Goal: Find specific page/section: Find specific page/section

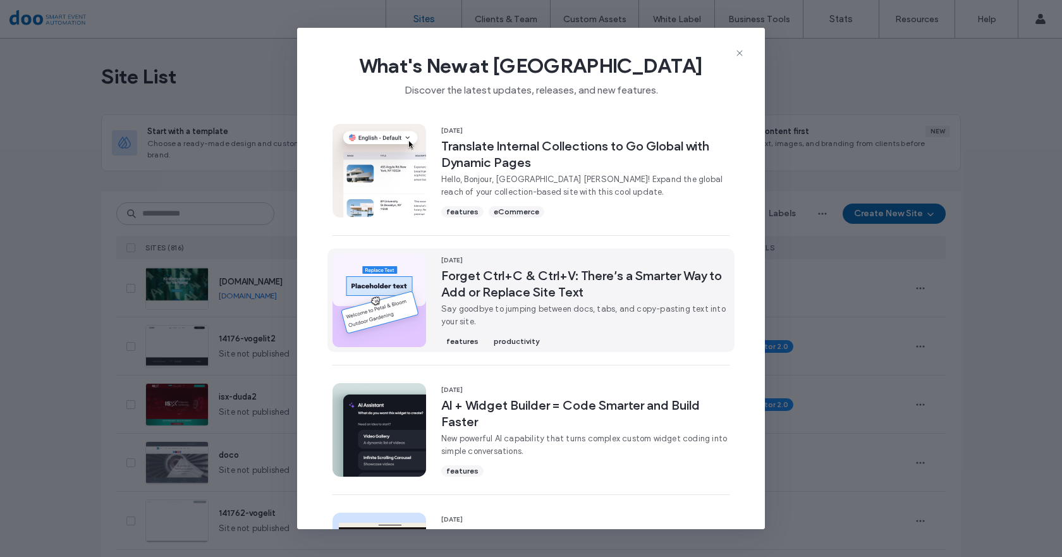
scroll to position [379, 0]
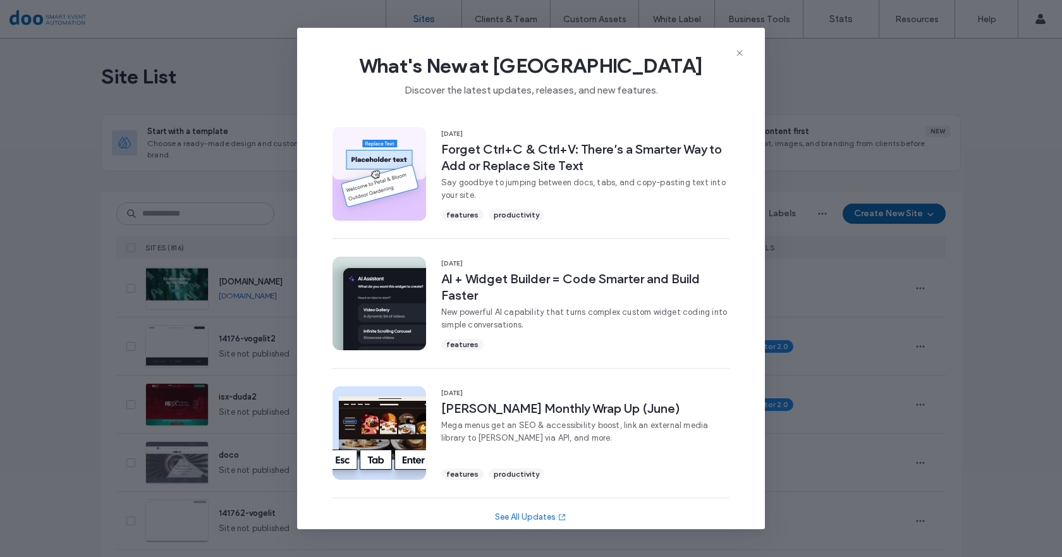
click at [734, 54] on span "What's New at Duda" at bounding box center [530, 65] width 427 height 25
click at [744, 46] on div "What's New at Duda Discover the latest updates, releases, and new features." at bounding box center [531, 70] width 468 height 85
click at [740, 51] on icon at bounding box center [739, 53] width 10 height 10
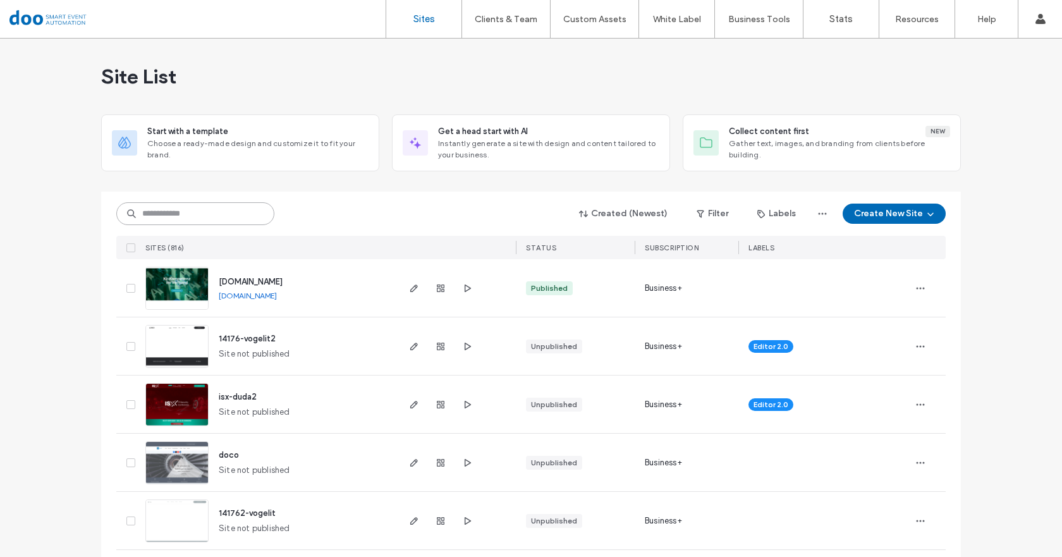
click at [183, 209] on input at bounding box center [195, 213] width 158 height 23
type input "***"
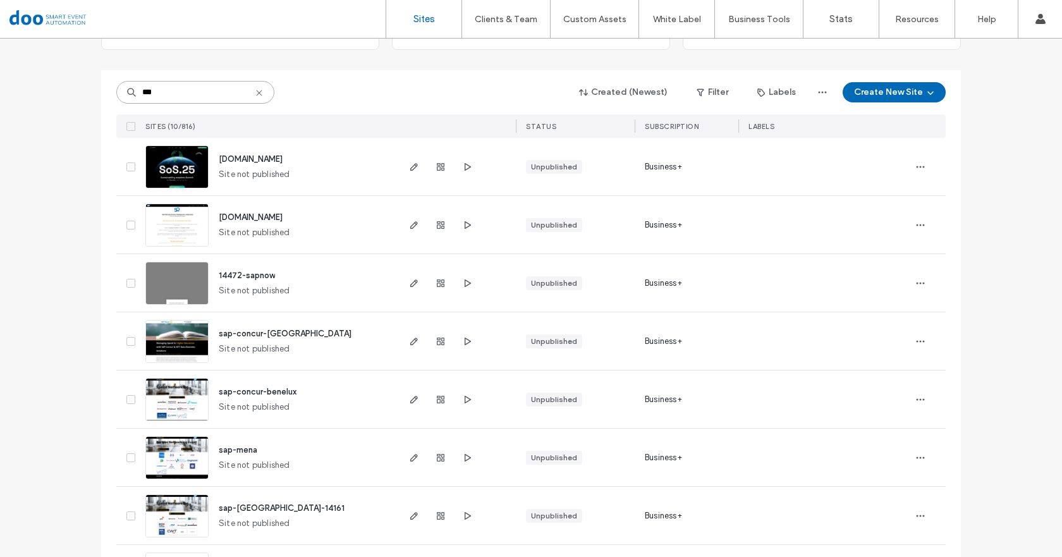
scroll to position [126, 0]
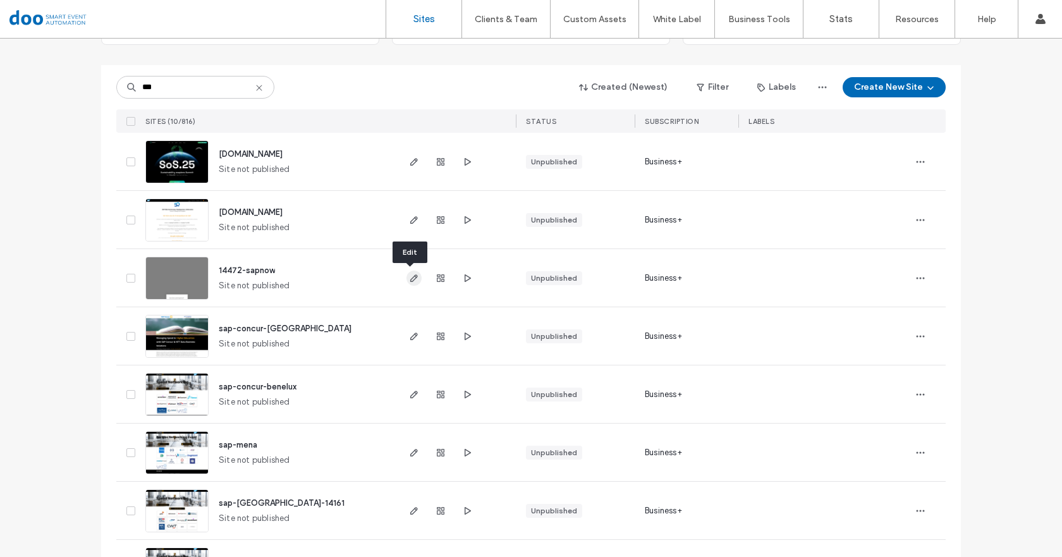
click at [410, 281] on icon "button" at bounding box center [414, 278] width 10 height 10
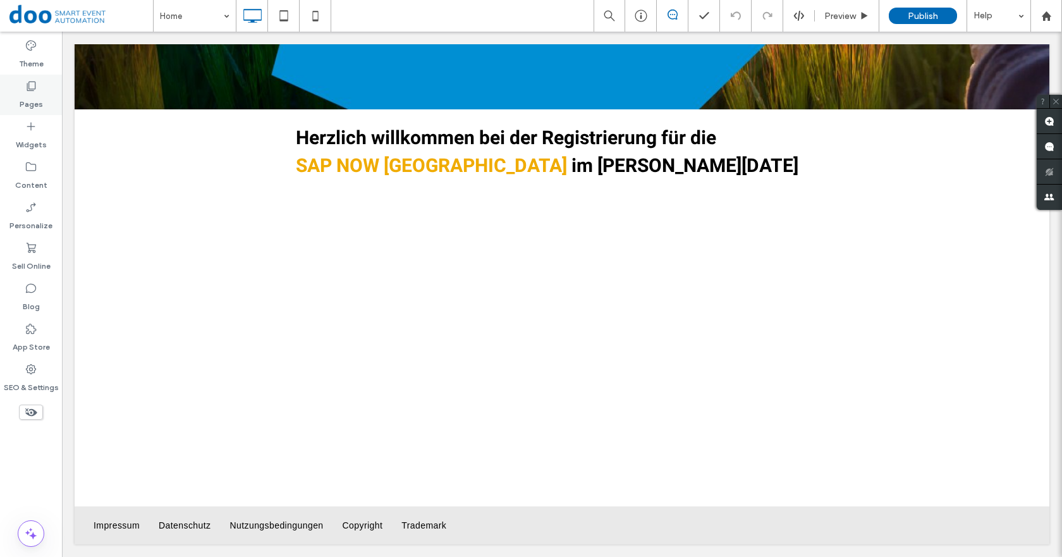
click at [30, 101] on label "Pages" at bounding box center [31, 101] width 23 height 18
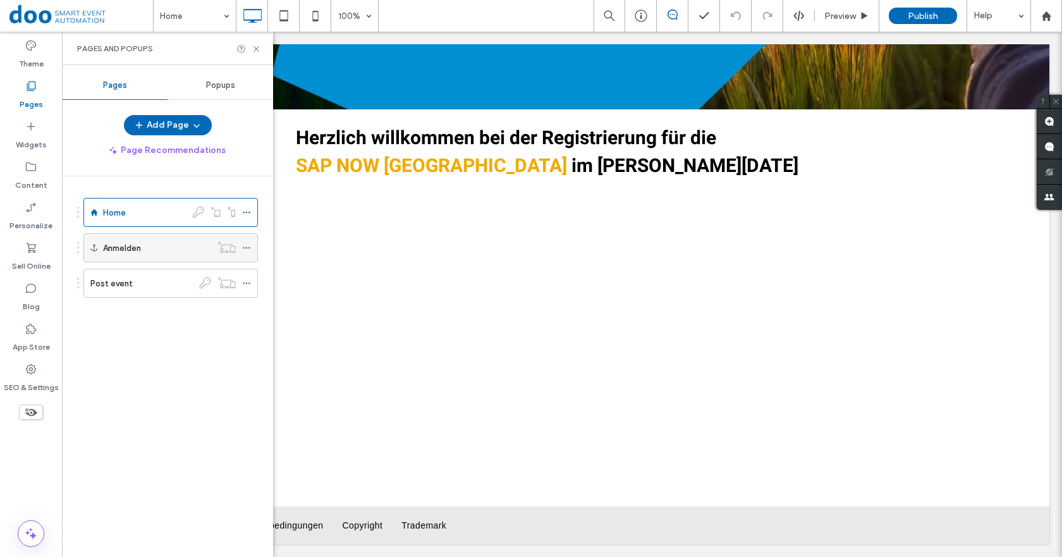
click at [131, 246] on label "Anmelden" at bounding box center [122, 248] width 38 height 22
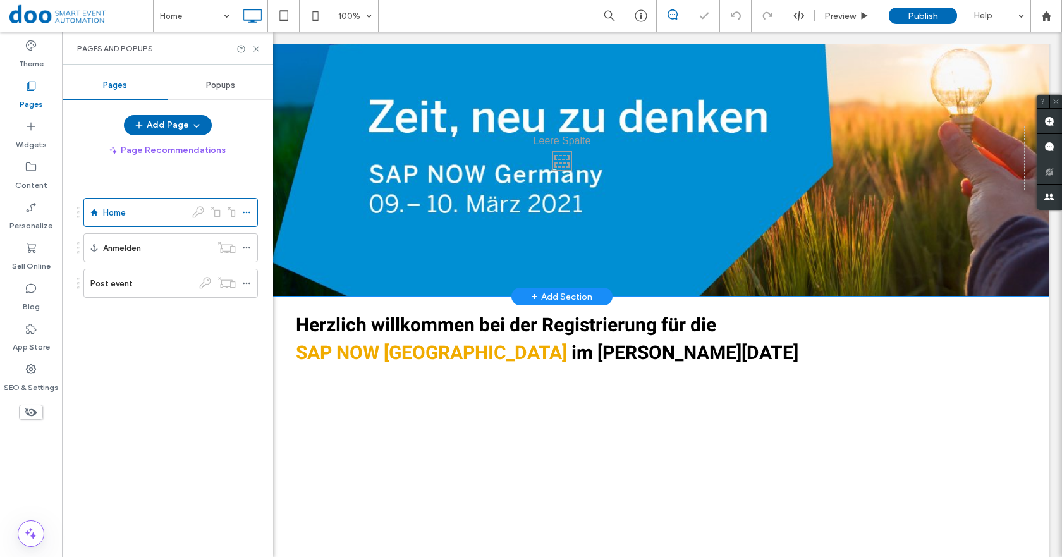
scroll to position [253, 0]
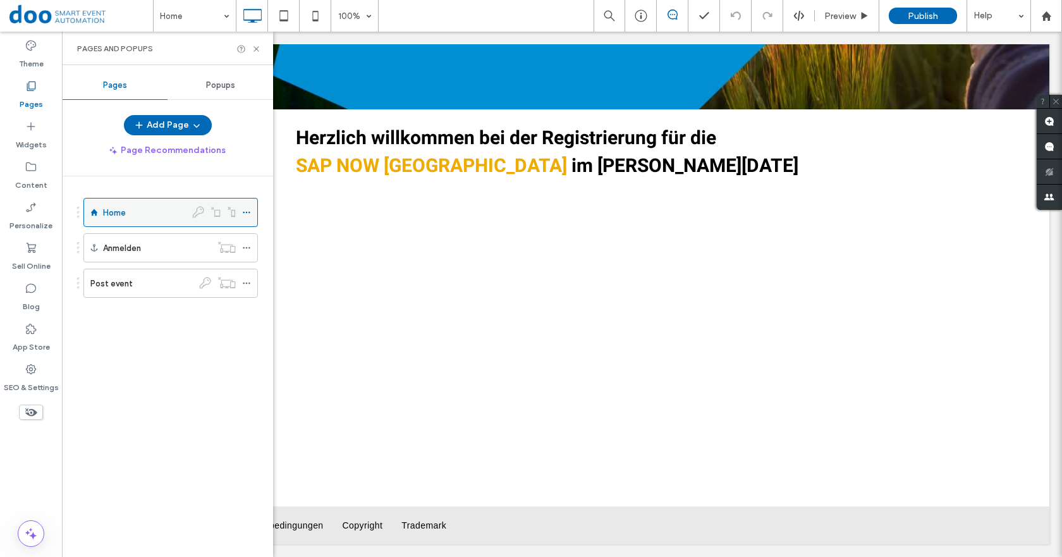
click at [130, 212] on div "Home" at bounding box center [144, 212] width 83 height 13
click at [1045, 15] on use at bounding box center [1045, 15] width 9 height 9
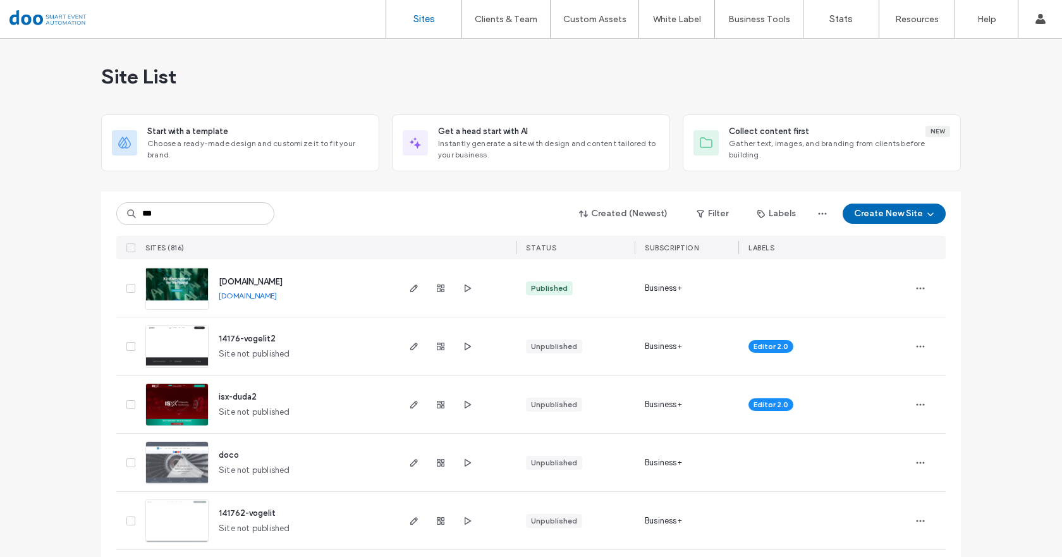
type input "***"
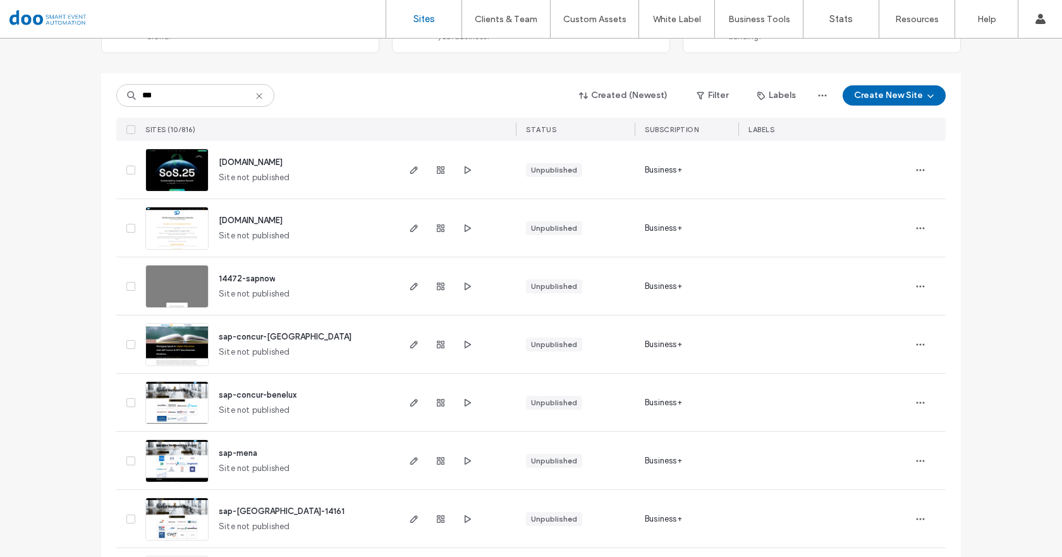
scroll to position [109, 0]
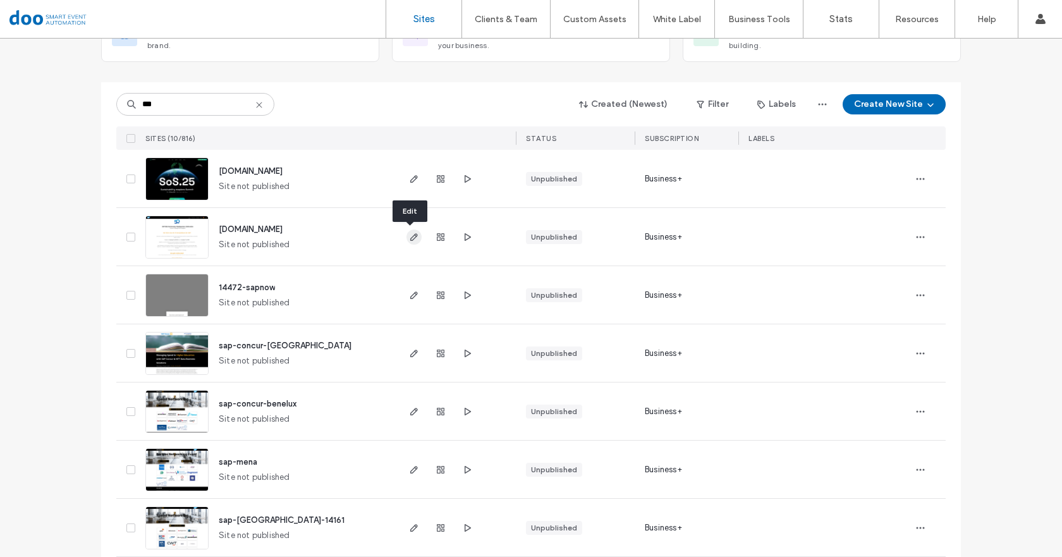
click at [406, 236] on span "button" at bounding box center [413, 236] width 15 height 15
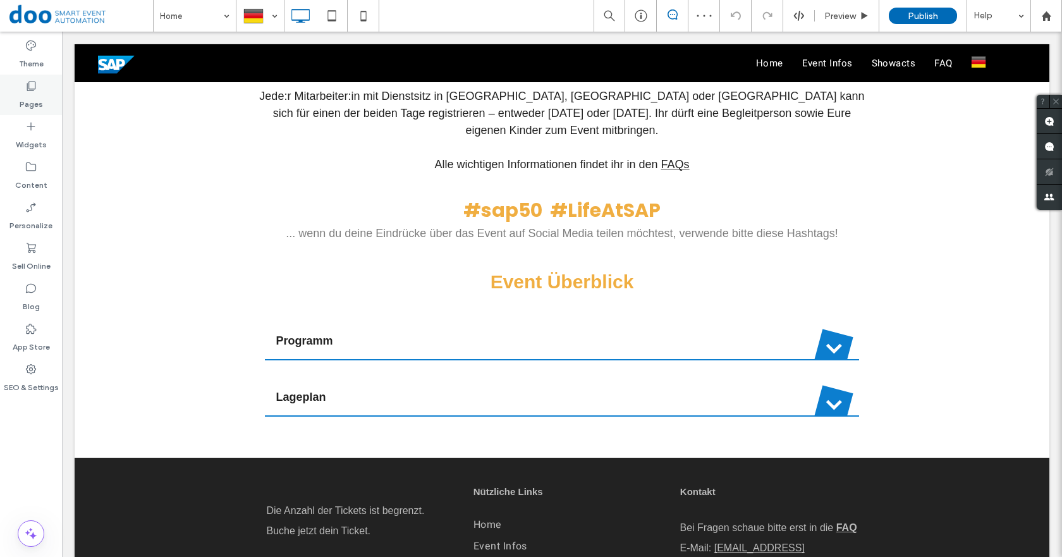
click at [35, 106] on label "Pages" at bounding box center [31, 101] width 23 height 18
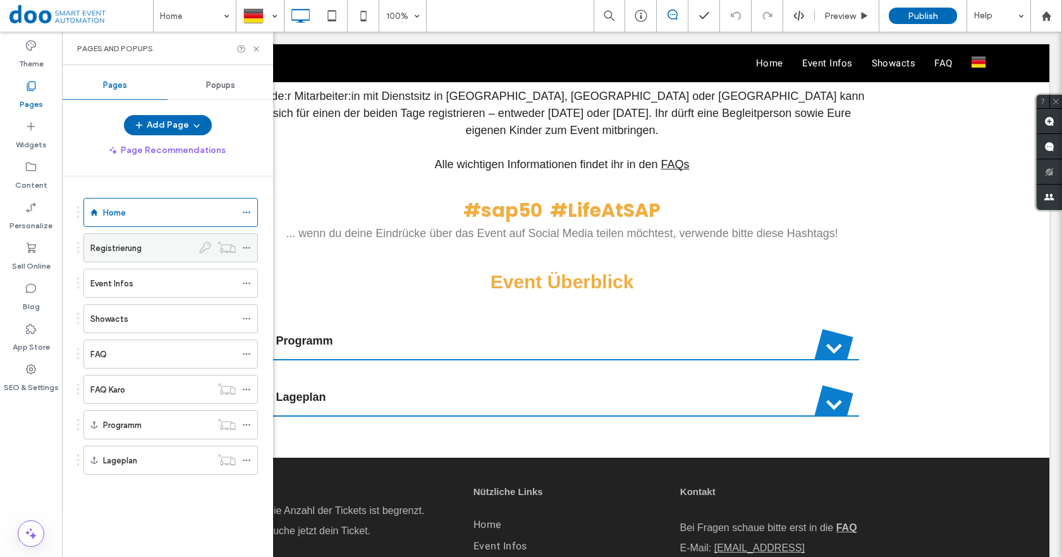
click at [104, 247] on label "Registrierung" at bounding box center [115, 248] width 51 height 22
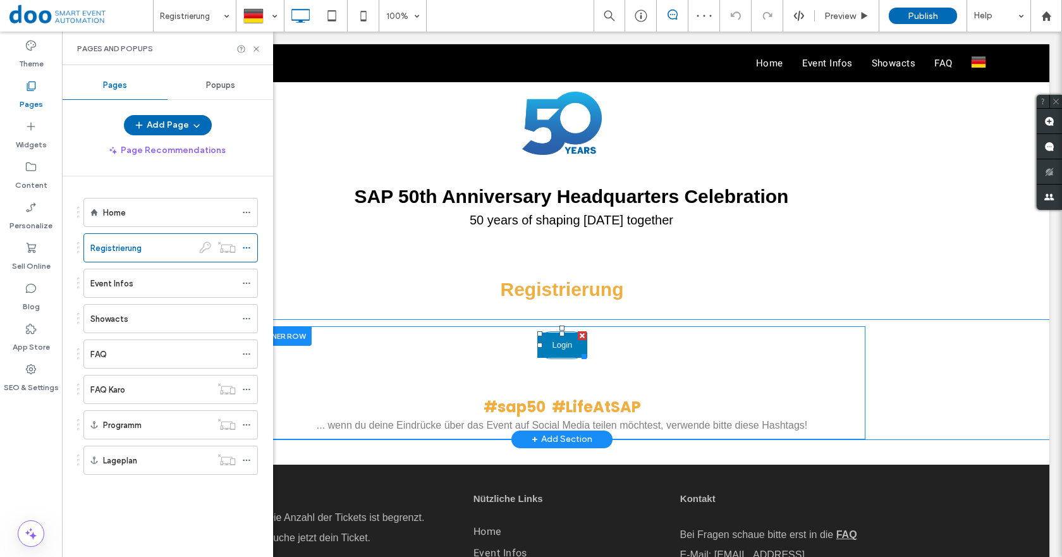
click at [556, 337] on button "Login" at bounding box center [562, 344] width 51 height 25
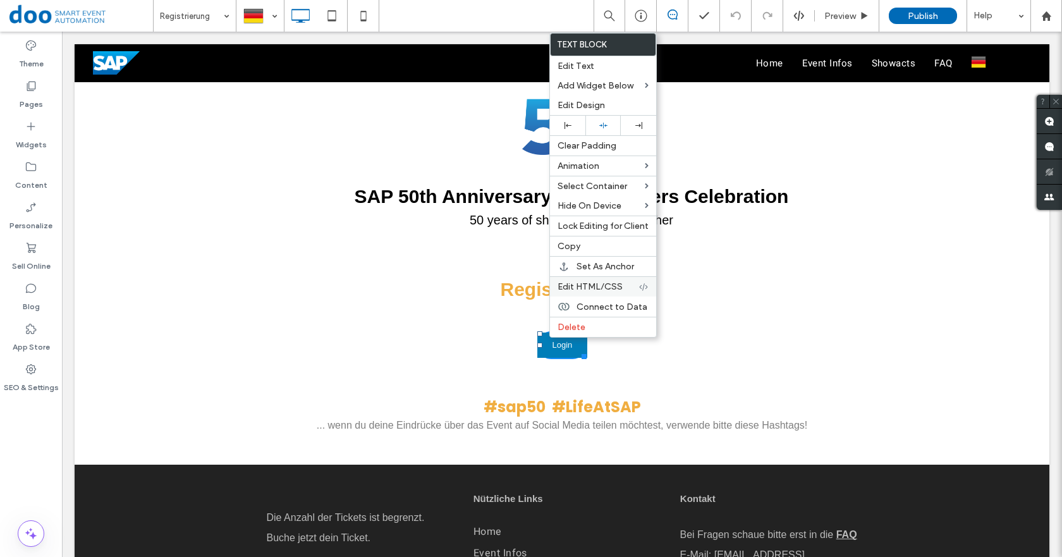
click at [594, 288] on span "Edit HTML/CSS" at bounding box center [589, 286] width 65 height 11
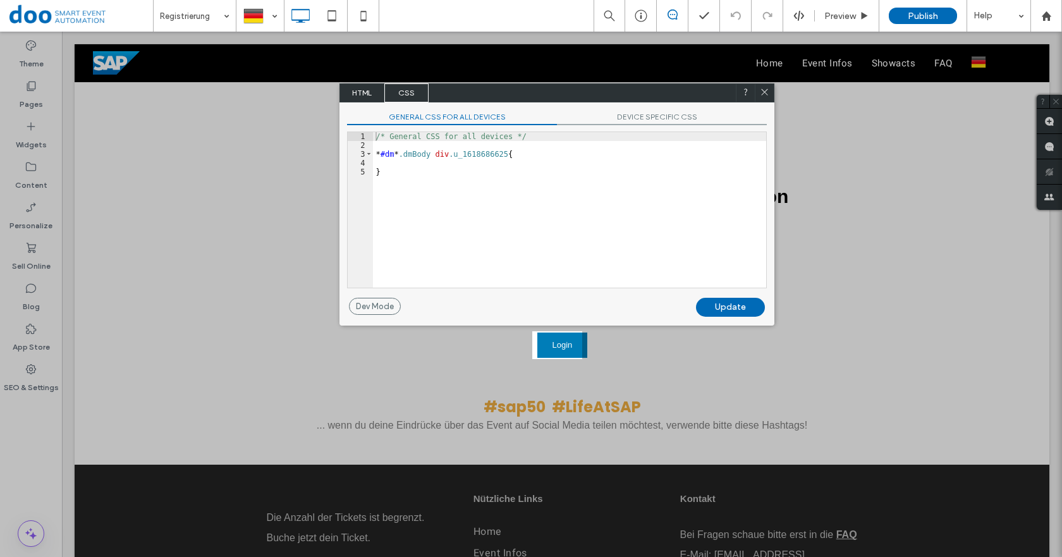
click at [363, 94] on span "HTML" at bounding box center [362, 92] width 44 height 19
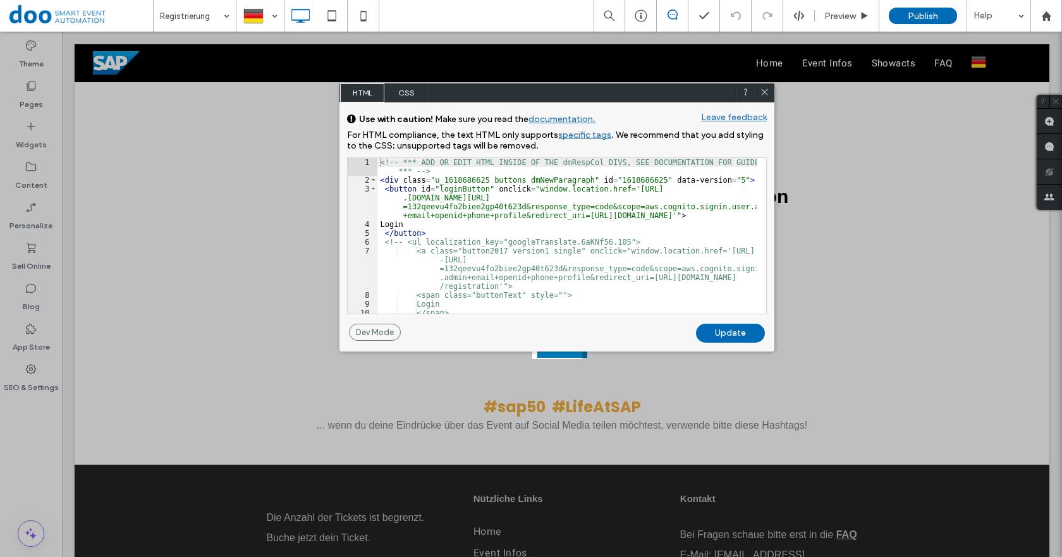
click at [765, 91] on icon at bounding box center [764, 91] width 9 height 9
